Goal: Navigation & Orientation: Find specific page/section

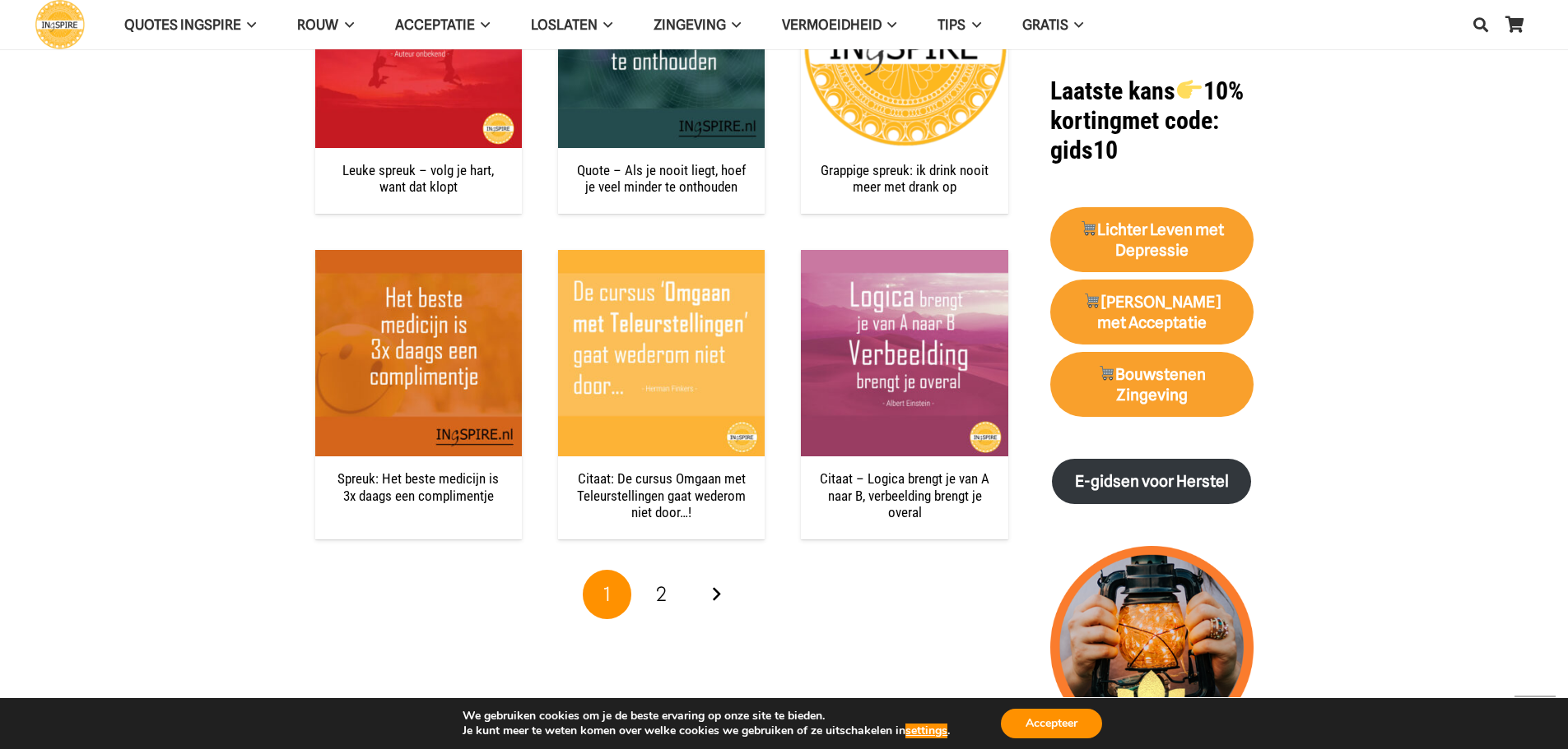
scroll to position [1563, 0]
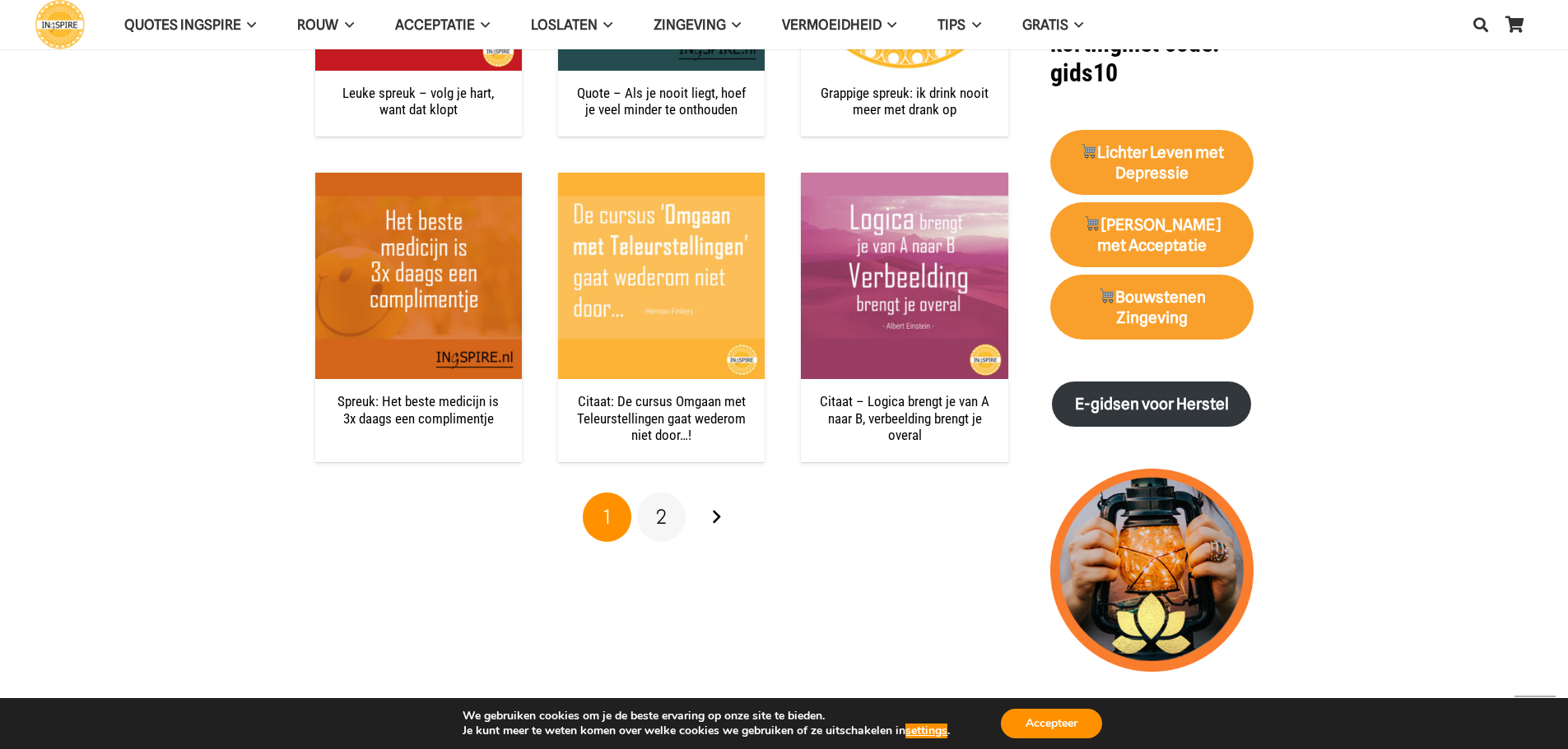
click at [666, 517] on span "2" at bounding box center [661, 517] width 11 height 24
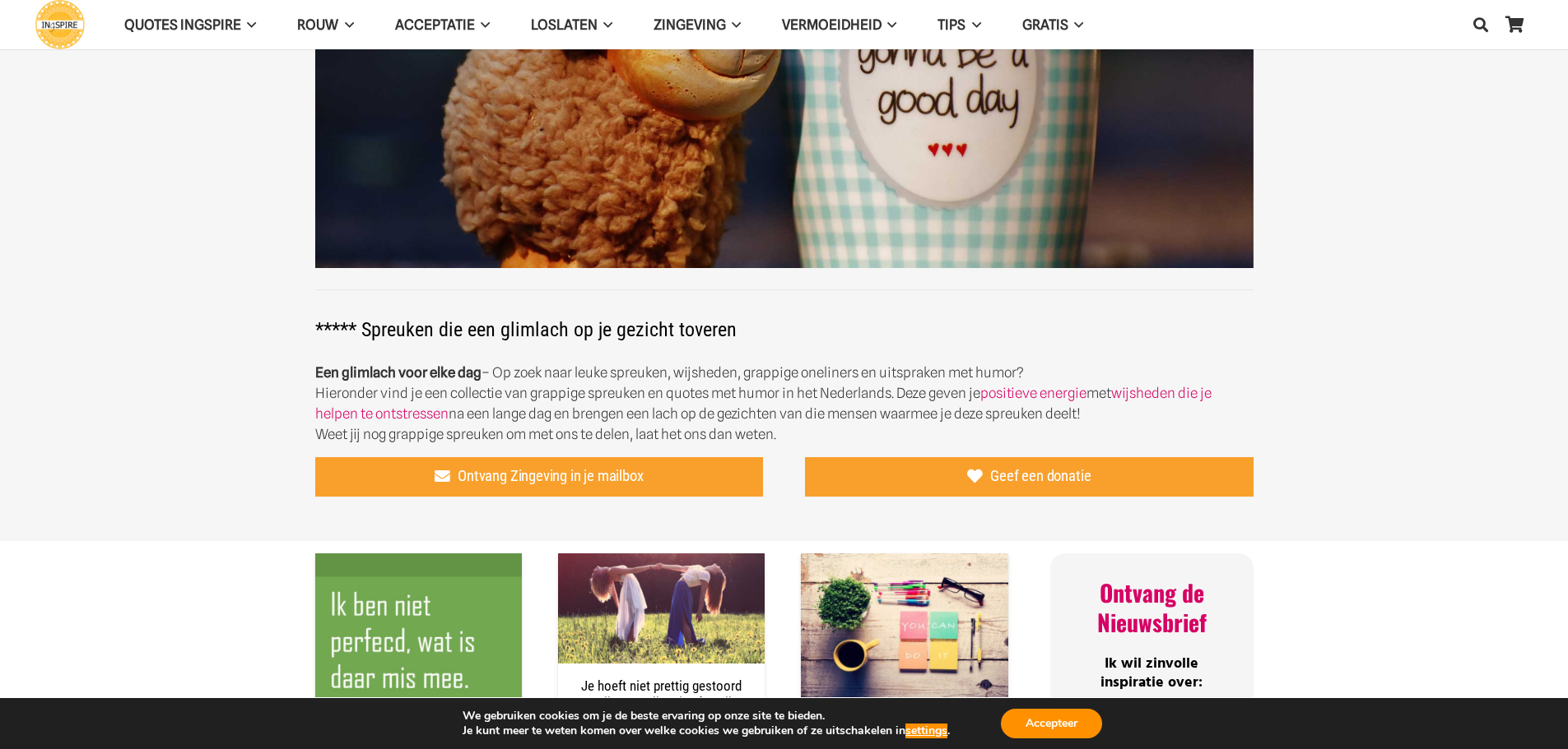
scroll to position [246, 0]
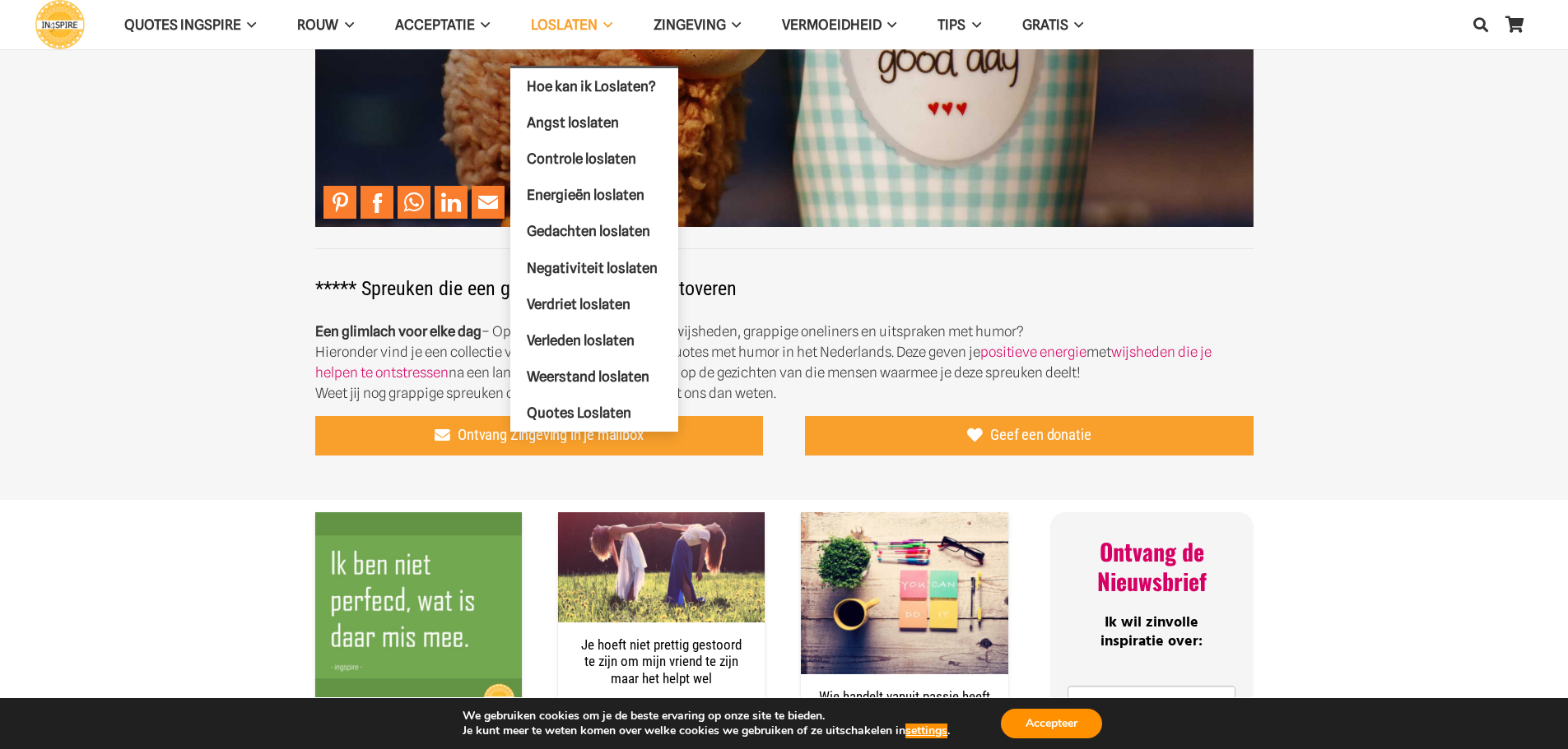
click at [585, 27] on span "Loslaten" at bounding box center [563, 24] width 66 height 16
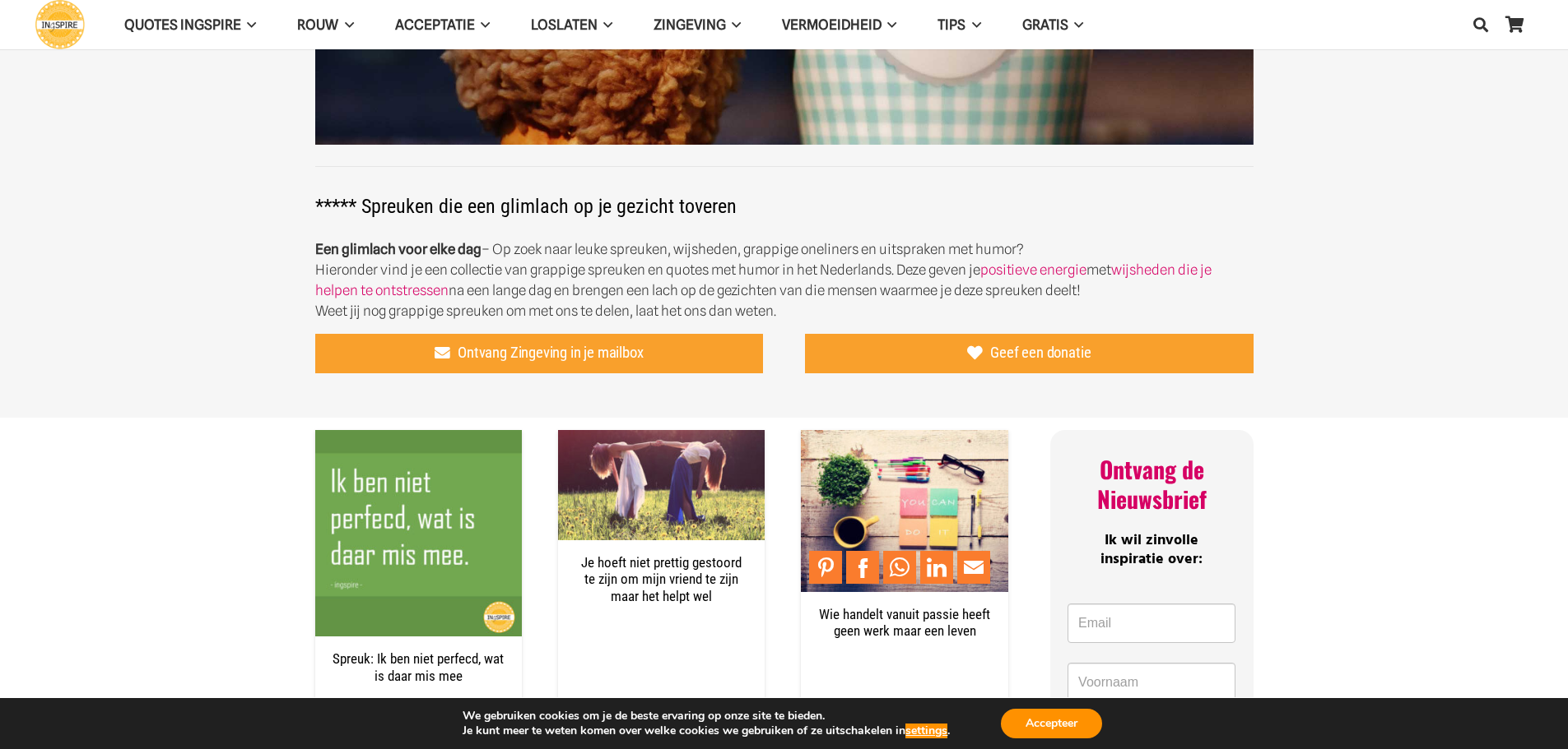
scroll to position [0, 0]
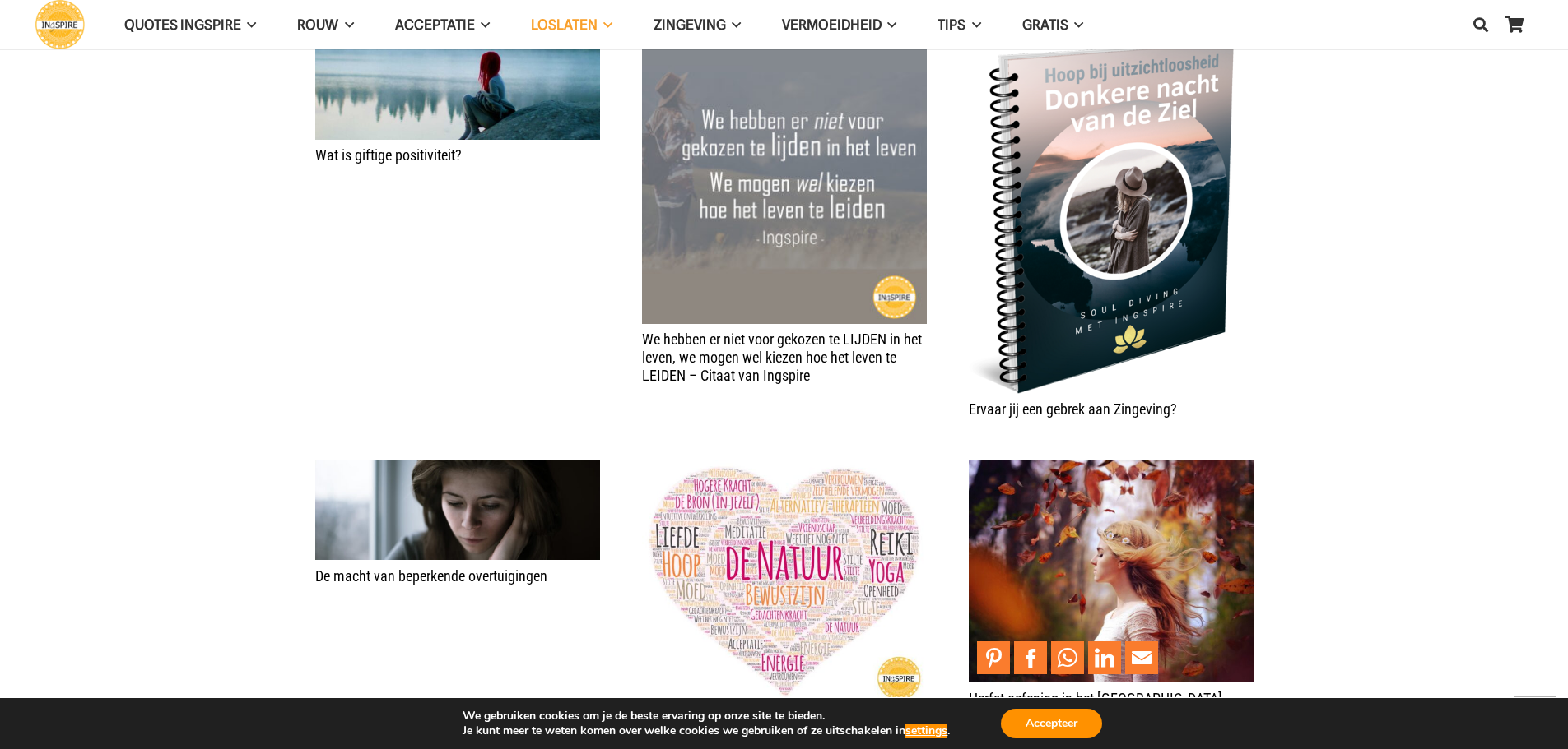
scroll to position [1151, 0]
